Goal: Transaction & Acquisition: Obtain resource

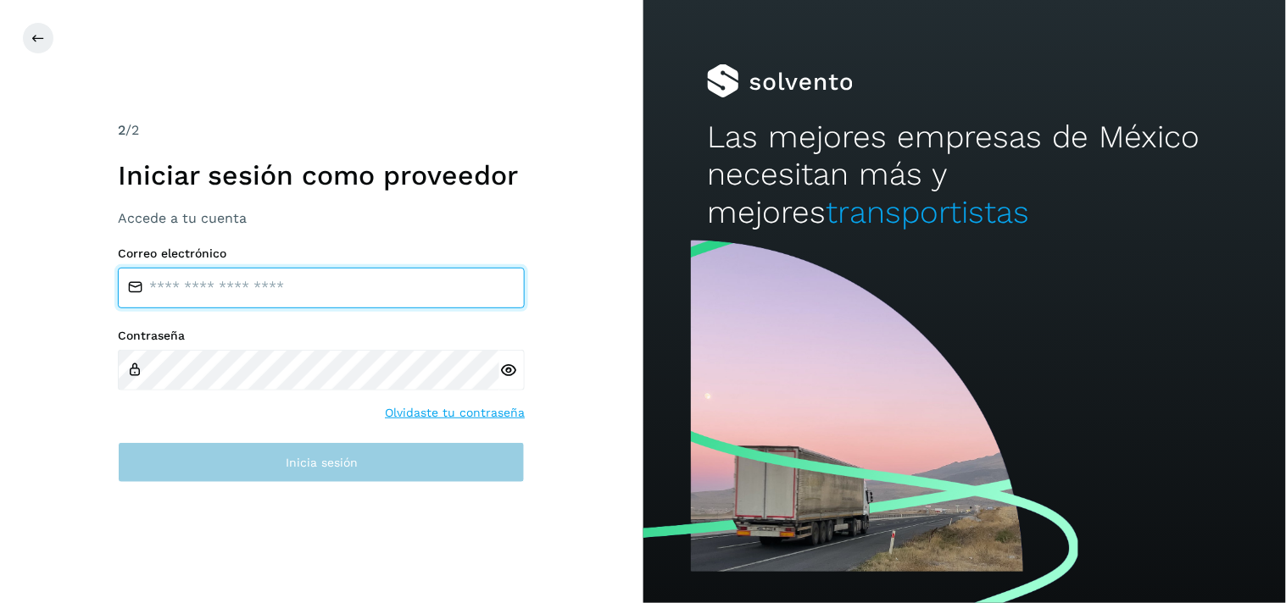
type input "**********"
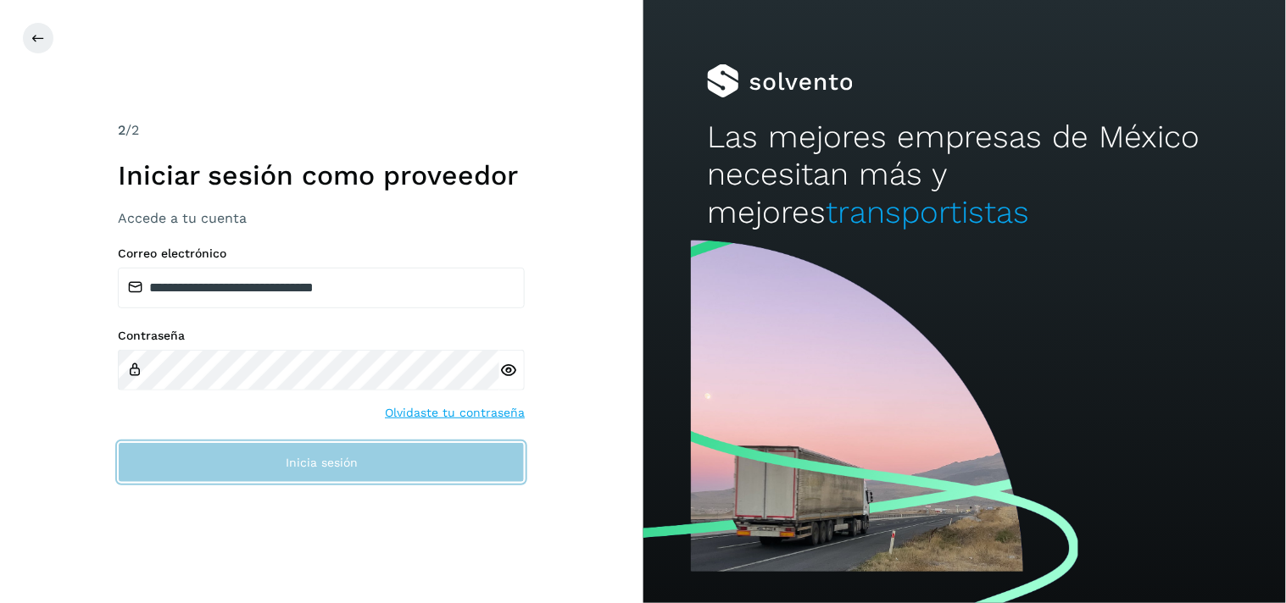
click at [325, 464] on span "Inicia sesión" at bounding box center [322, 463] width 72 height 12
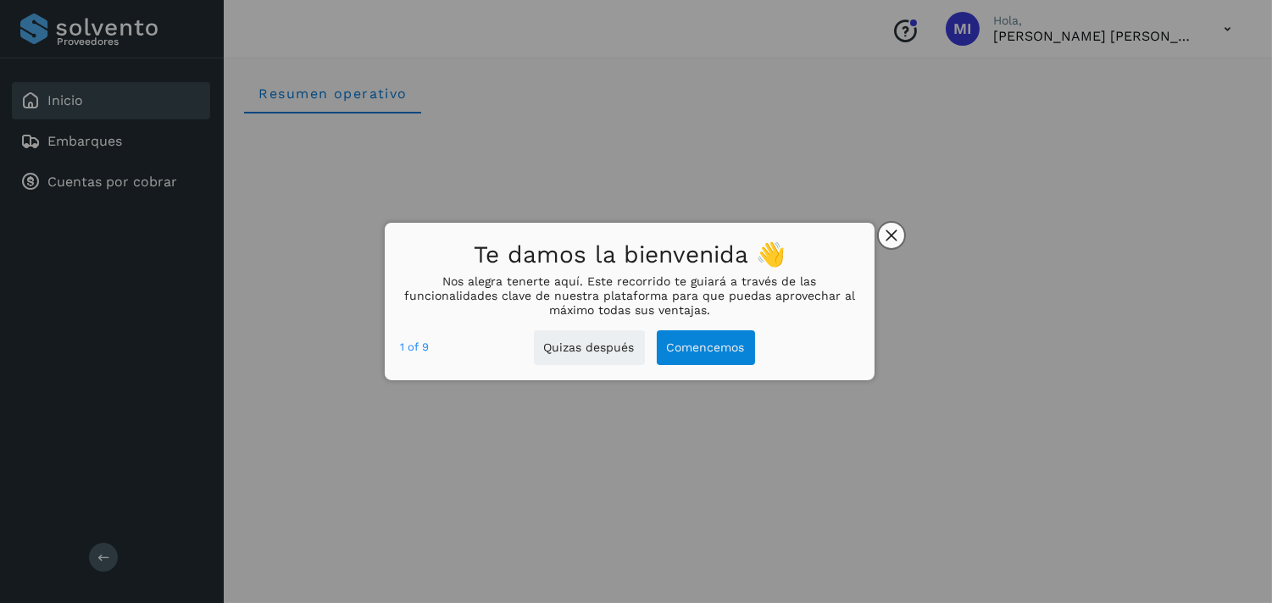
click at [894, 236] on icon "close," at bounding box center [892, 236] width 12 height 12
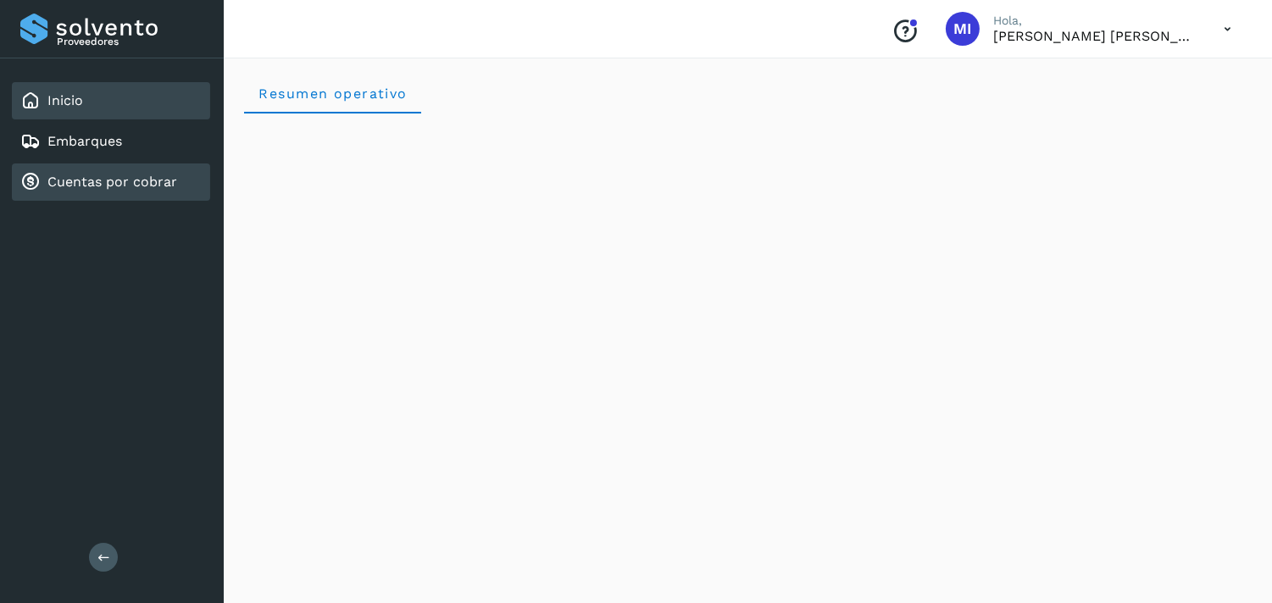
click at [122, 174] on link "Cuentas por cobrar" at bounding box center [112, 182] width 130 height 16
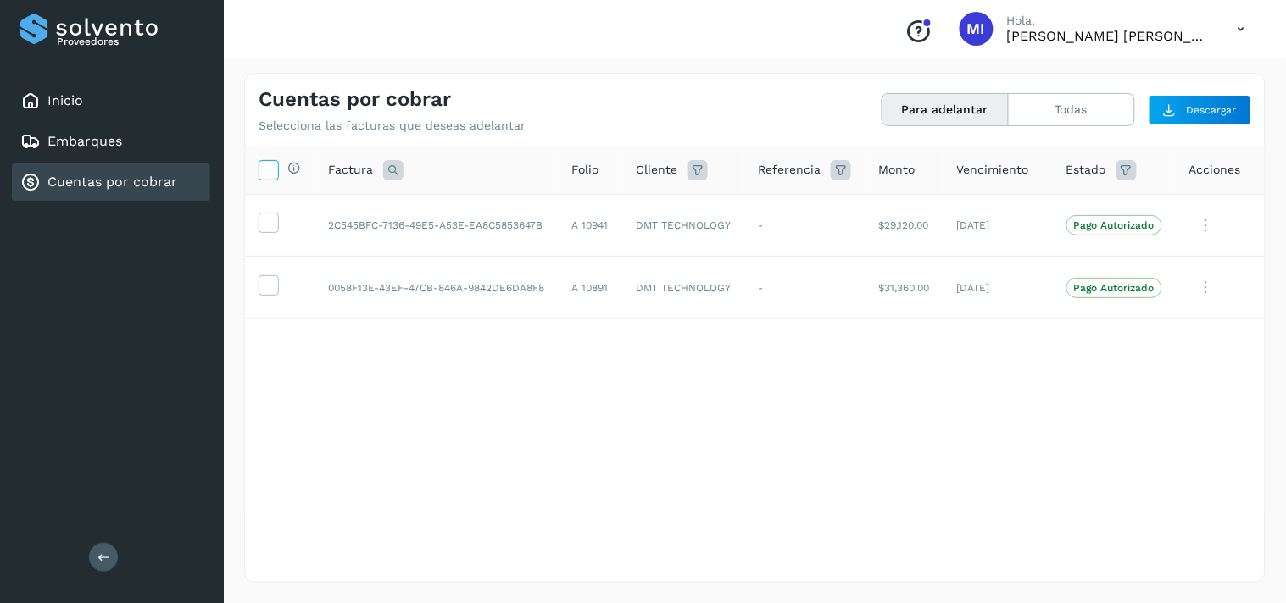
click at [268, 165] on icon at bounding box center [268, 169] width 18 height 18
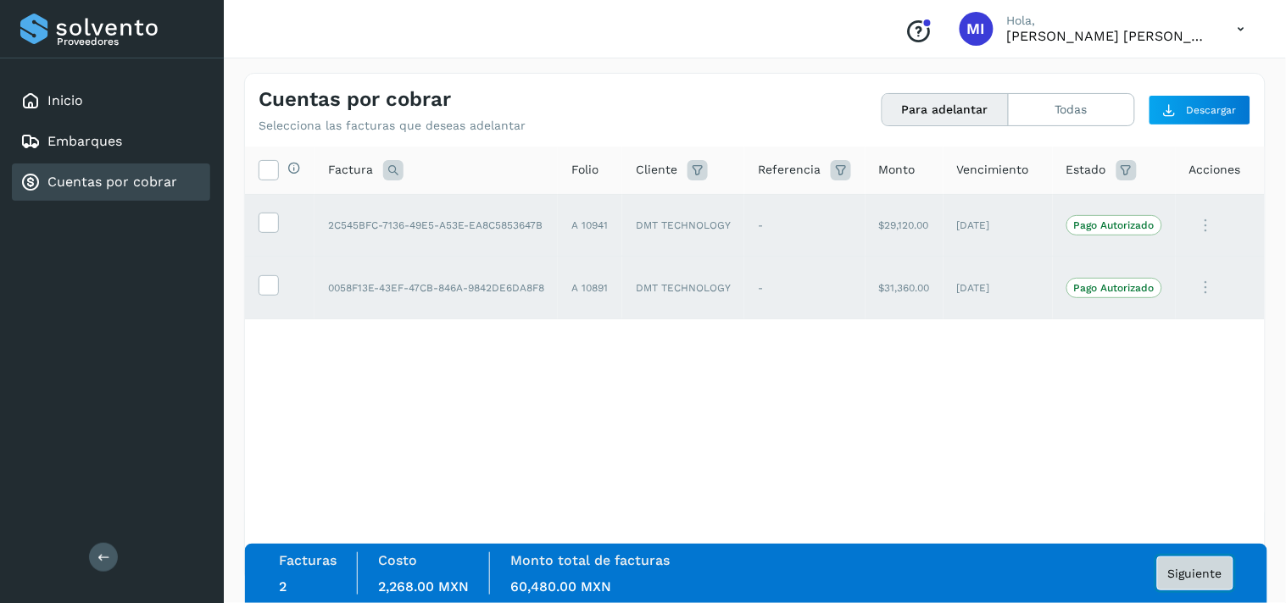
click at [1206, 574] on span "Siguiente" at bounding box center [1195, 574] width 54 height 12
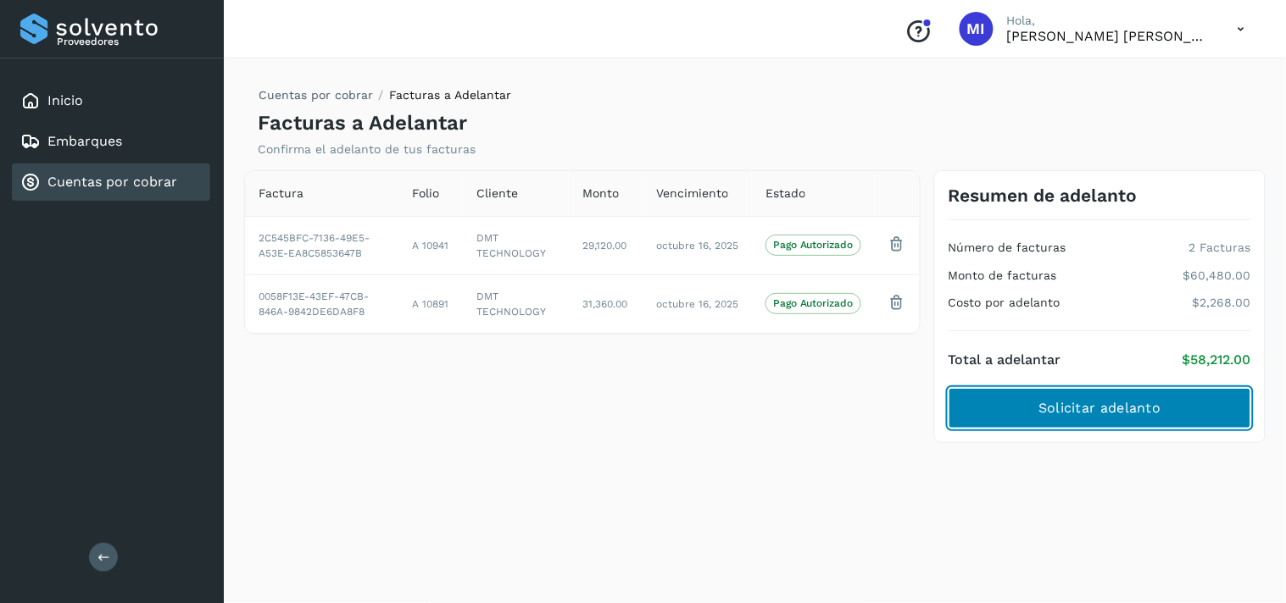
click at [1103, 411] on span "Solicitar adelanto" at bounding box center [1099, 408] width 122 height 19
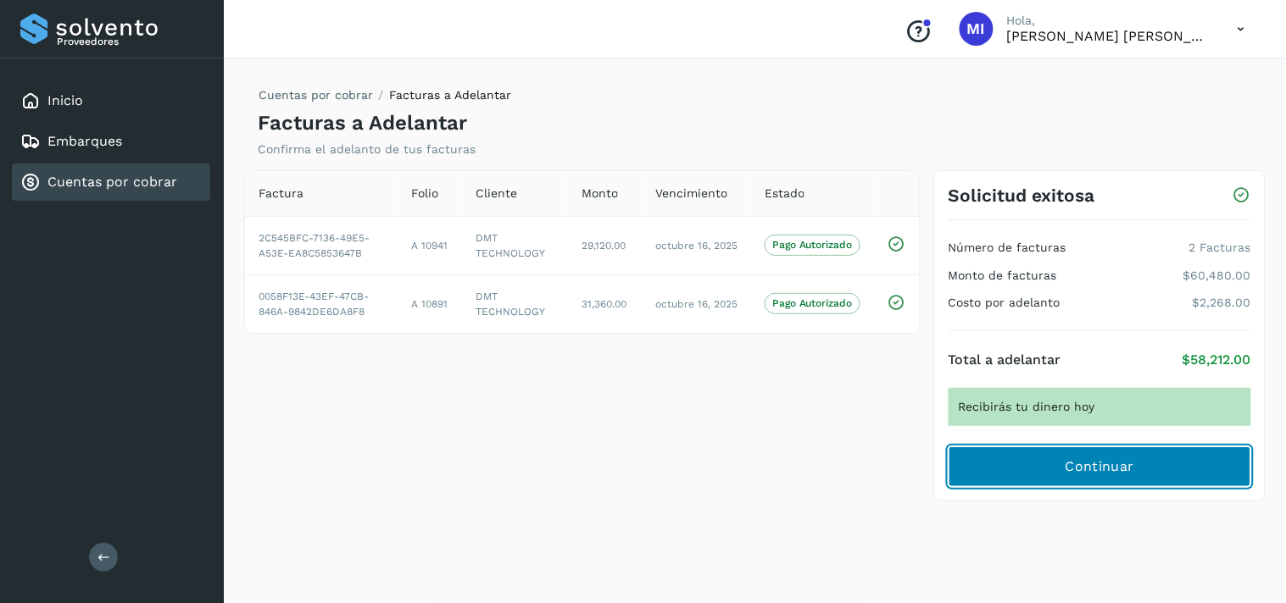
click at [1130, 470] on span "Continuar" at bounding box center [1099, 467] width 69 height 19
